Goal: Find specific page/section: Find specific page/section

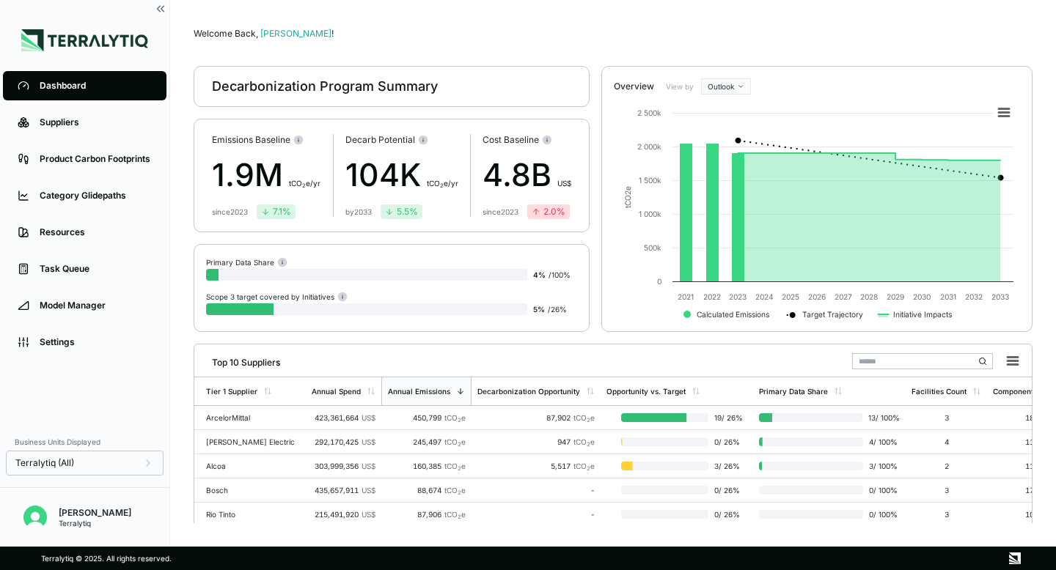
scroll to position [17, 0]
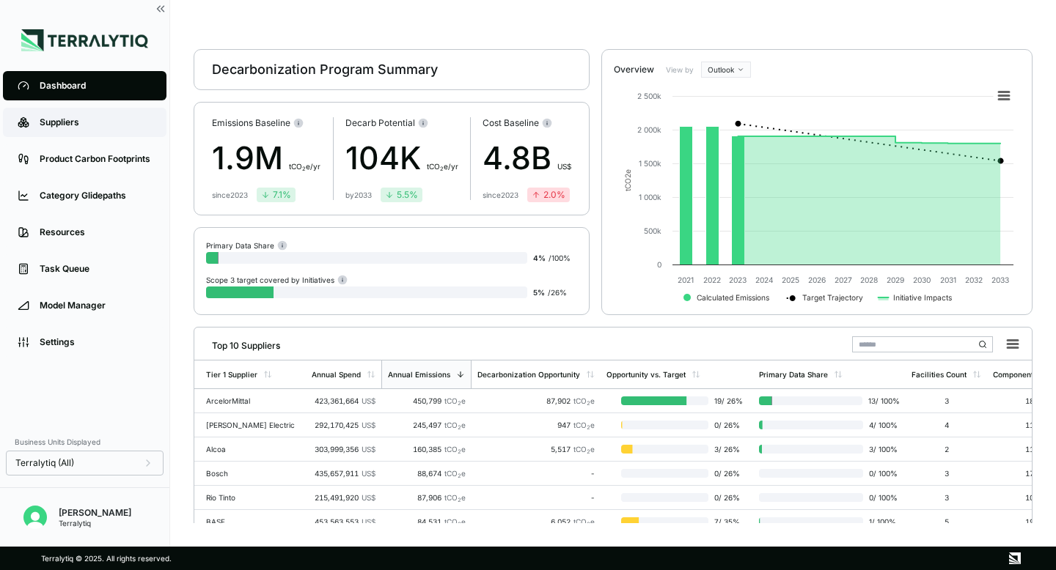
click at [56, 128] on div "Suppliers" at bounding box center [96, 123] width 112 height 12
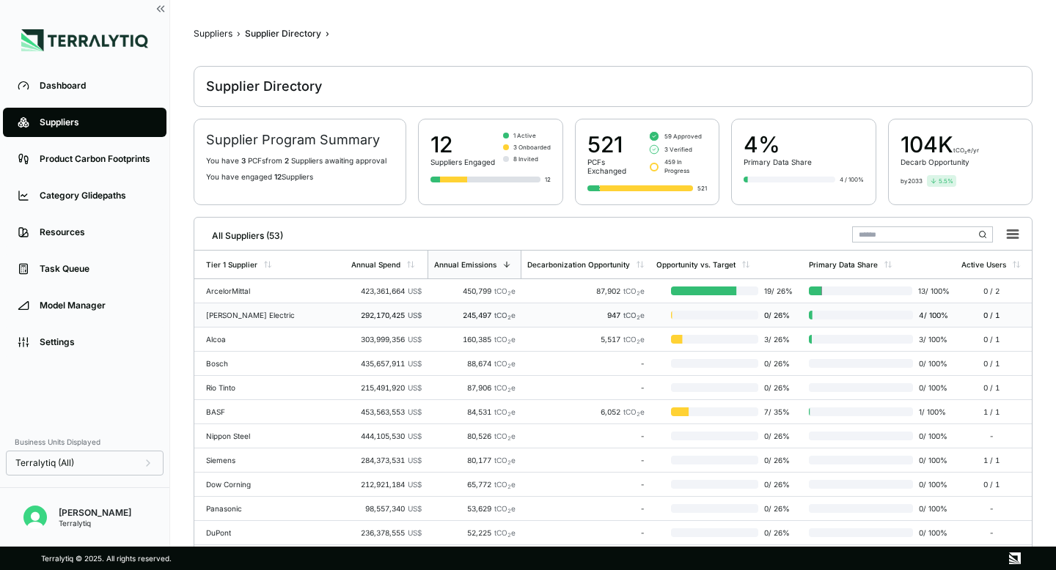
click at [260, 319] on td "[PERSON_NAME] Electric" at bounding box center [269, 316] width 151 height 24
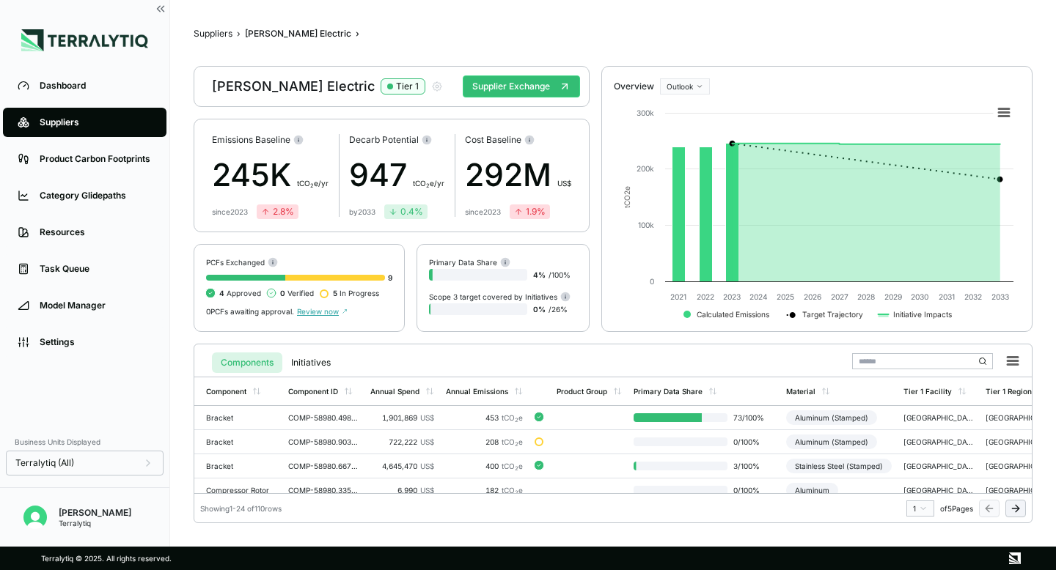
click at [685, 79] on html "Dashboard Suppliers Product Carbon Footprints Category Glidepaths Resources Tas…" at bounding box center [528, 285] width 1056 height 570
click at [683, 105] on div "Baseline" at bounding box center [706, 111] width 87 height 18
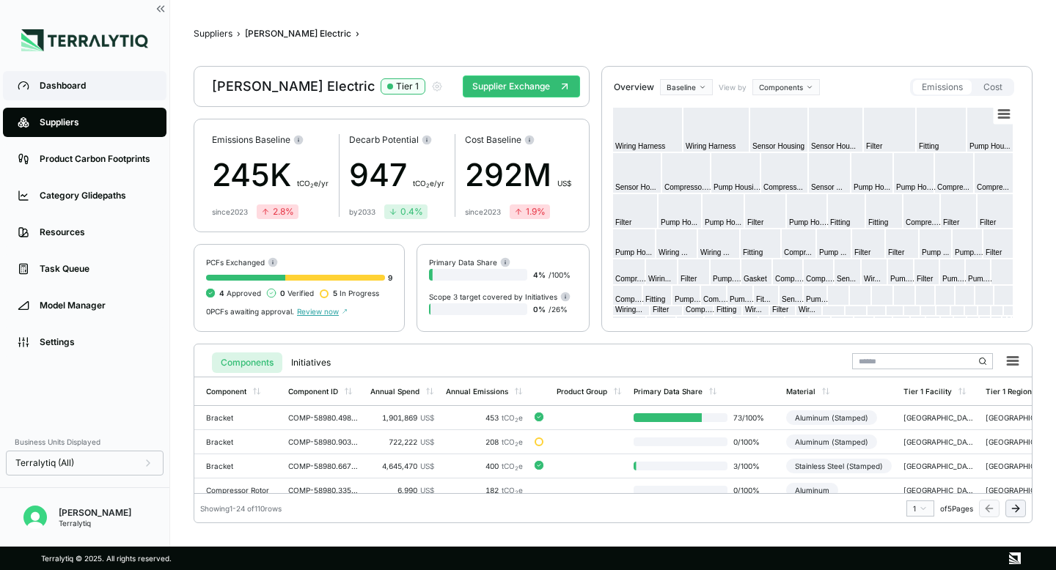
click at [115, 81] on div "Dashboard" at bounding box center [96, 86] width 112 height 12
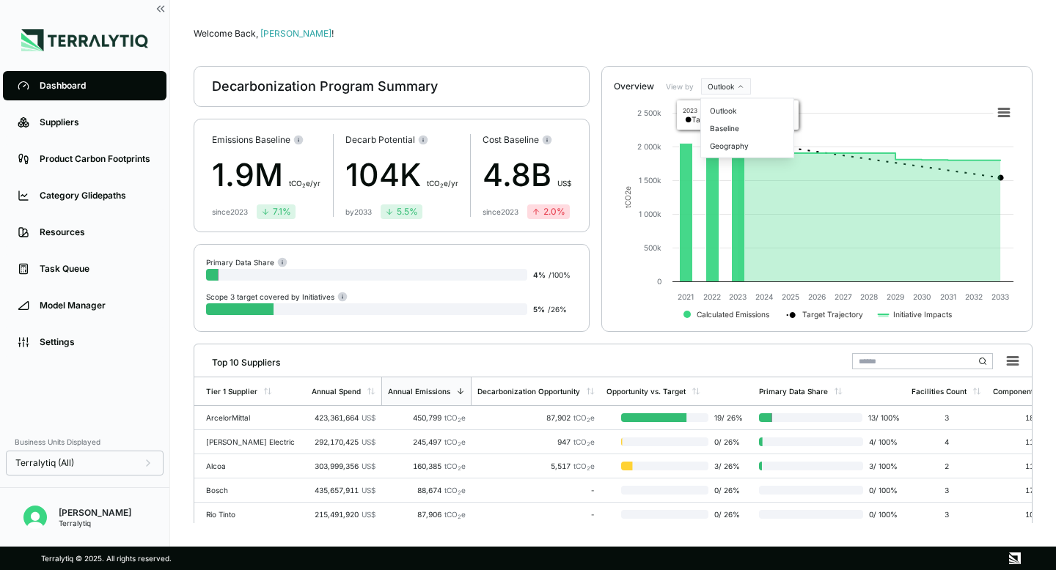
click at [744, 84] on html "Dashboard Suppliers Product Carbon Footprints Category Glidepaths Resources Tas…" at bounding box center [528, 285] width 1056 height 570
click at [737, 125] on div "Baseline" at bounding box center [747, 129] width 87 height 18
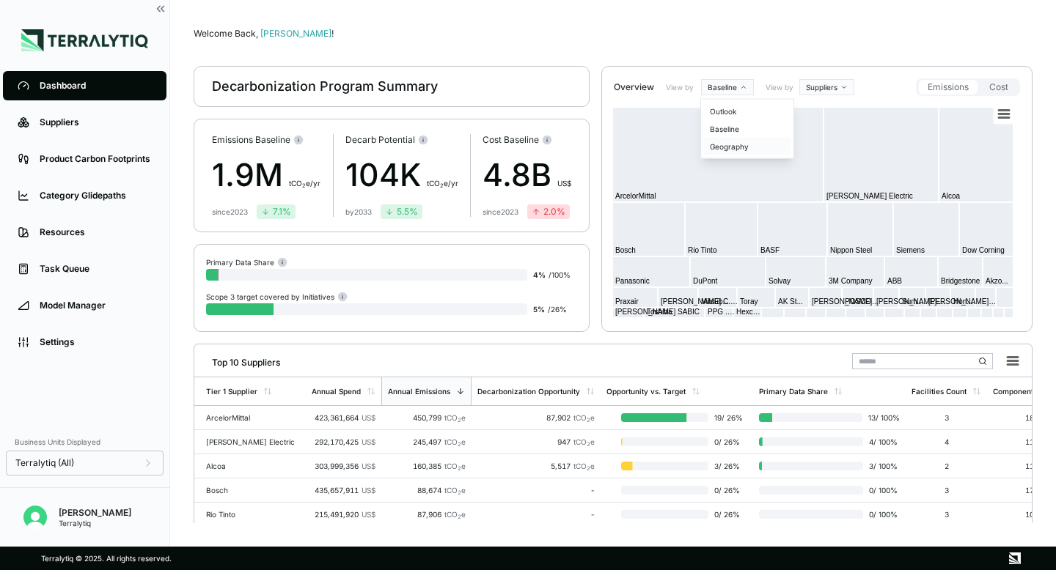
click at [727, 147] on div "Geography" at bounding box center [747, 147] width 87 height 18
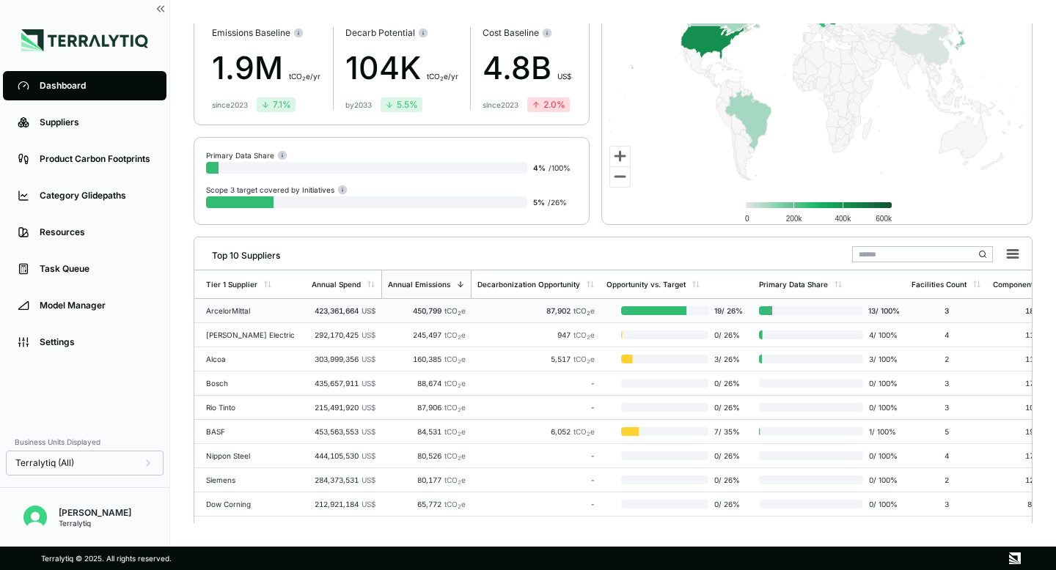
scroll to position [153, 0]
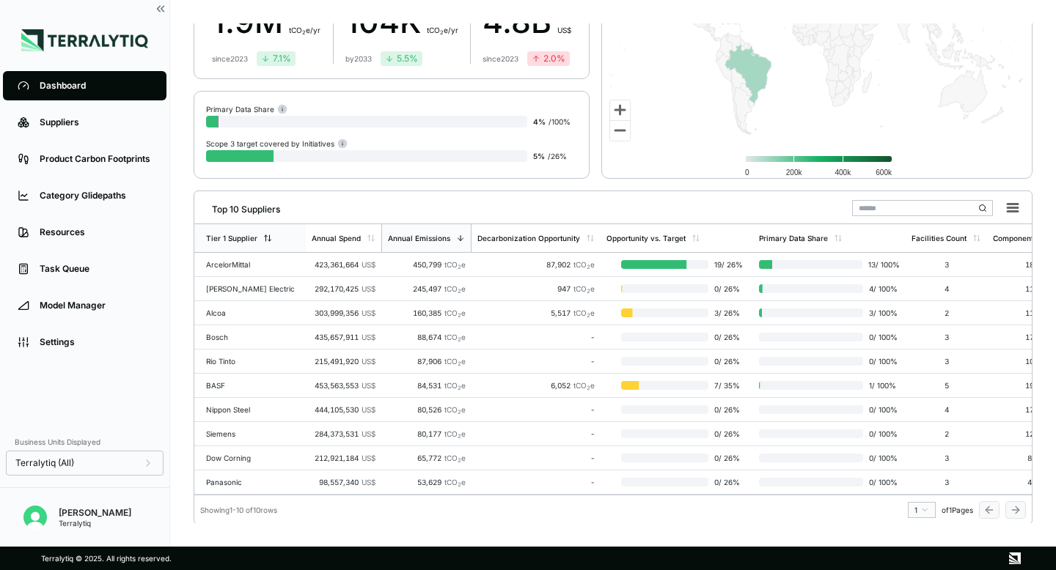
click at [269, 243] on div "Tier 1 Supplier" at bounding box center [249, 238] width 111 height 28
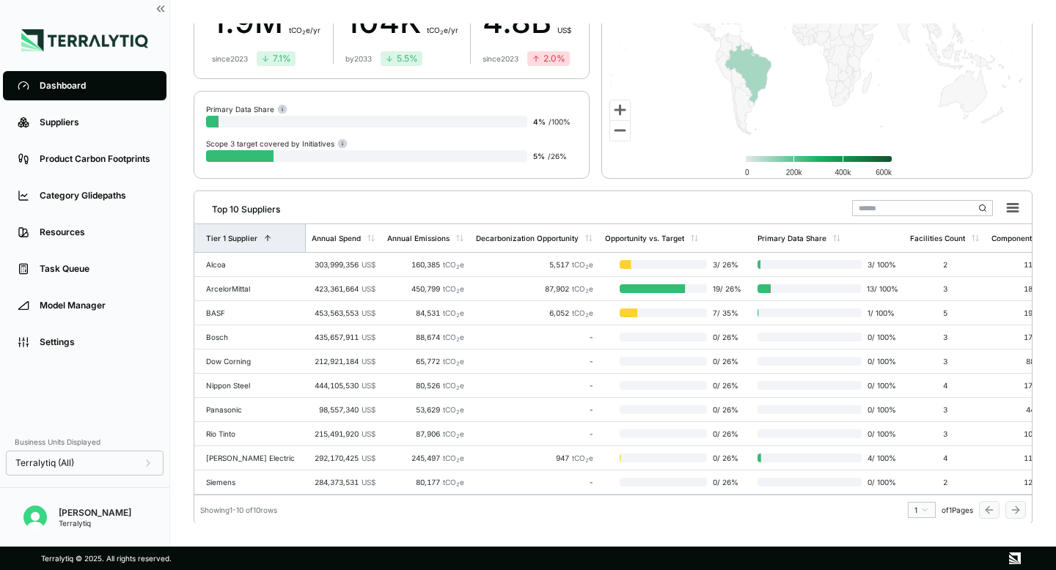
click at [269, 243] on div "Tier 1 Supplier" at bounding box center [249, 238] width 111 height 28
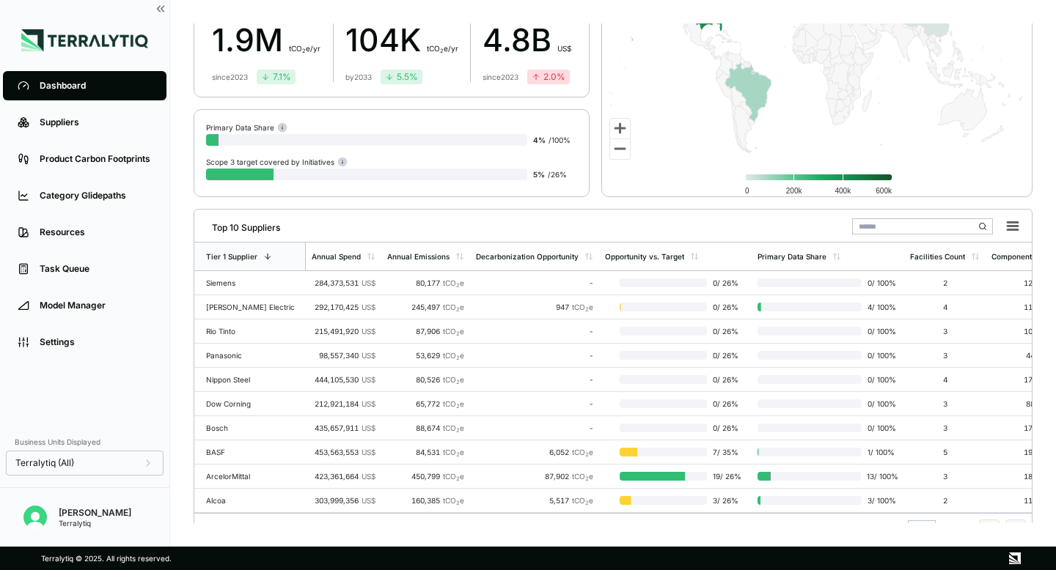
scroll to position [157, 0]
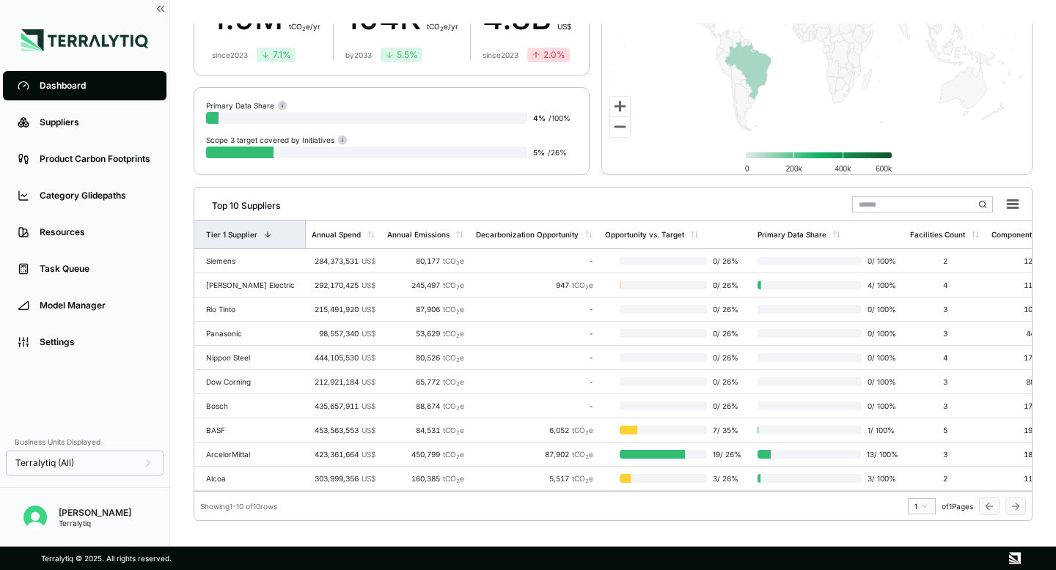
click at [266, 231] on icon at bounding box center [267, 234] width 9 height 9
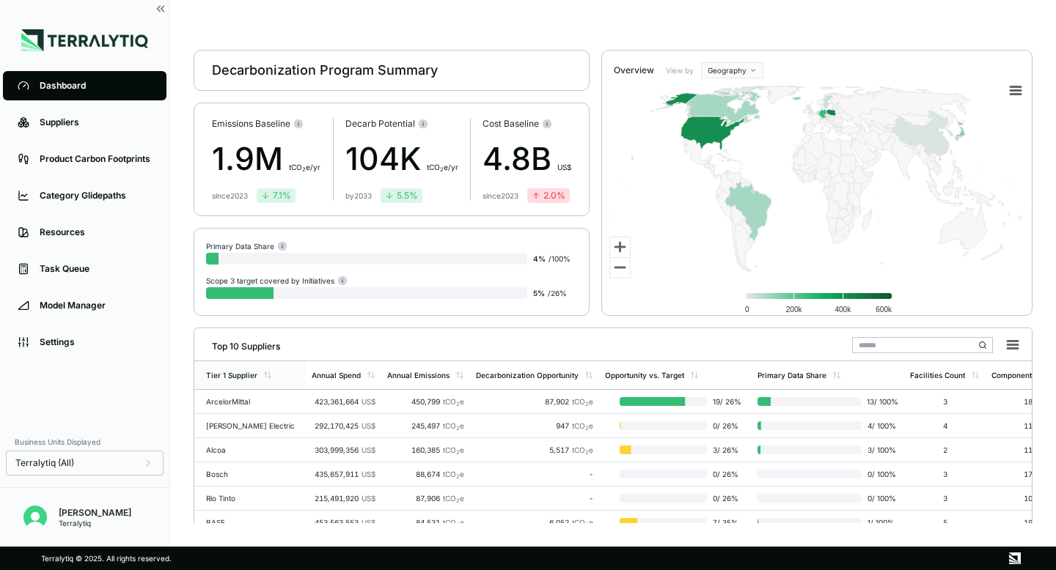
scroll to position [15, 0]
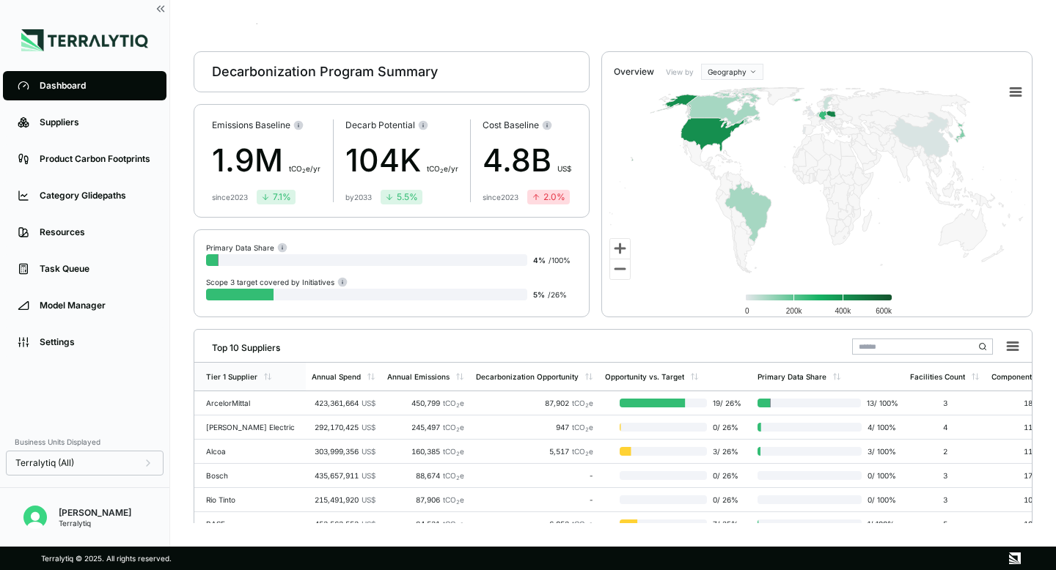
click at [133, 82] on div "Dashboard" at bounding box center [96, 86] width 112 height 12
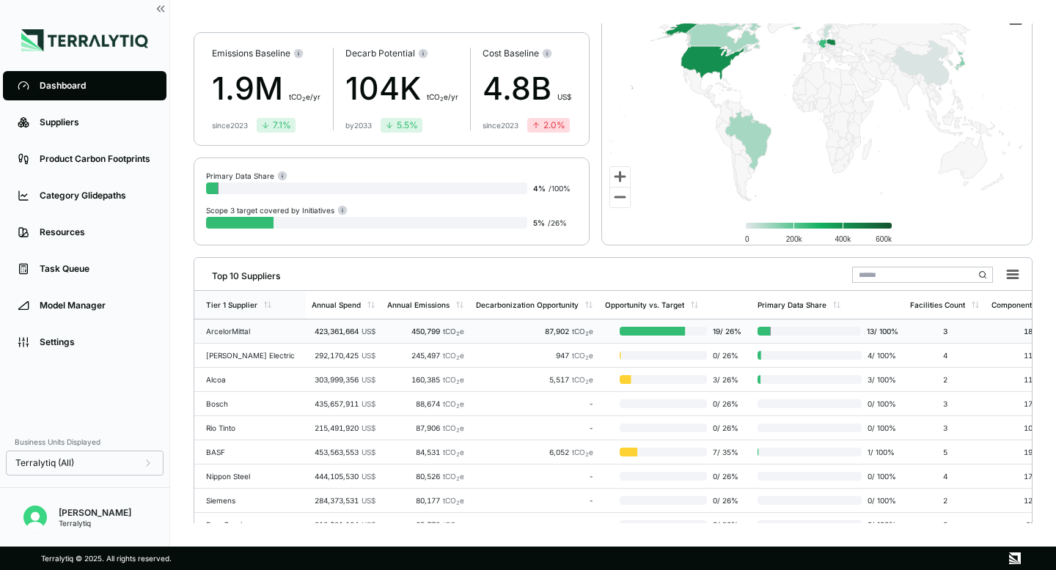
scroll to position [85, 0]
